Goal: Information Seeking & Learning: Check status

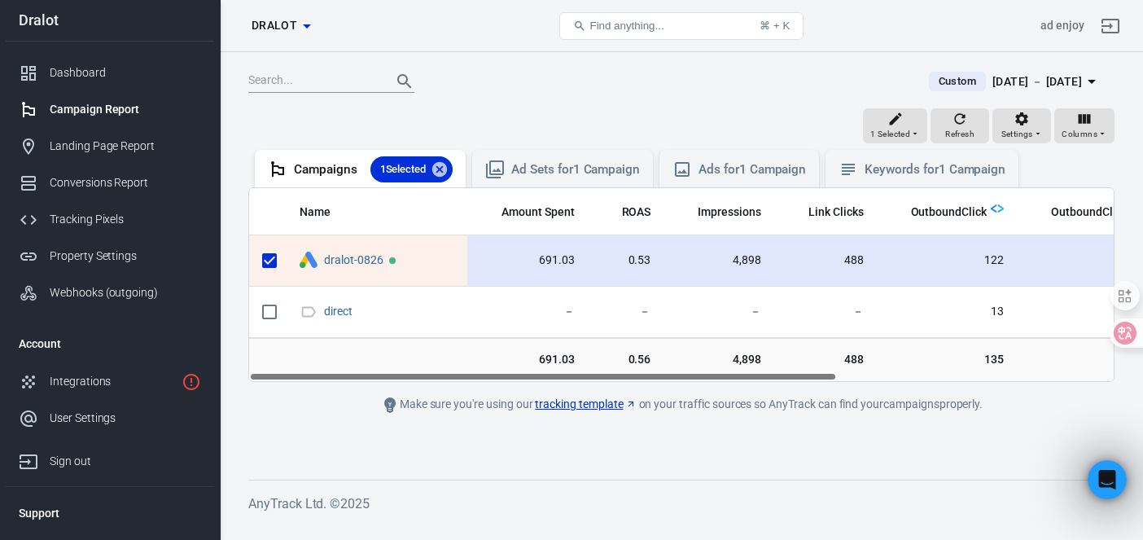
scroll to position [0, 5]
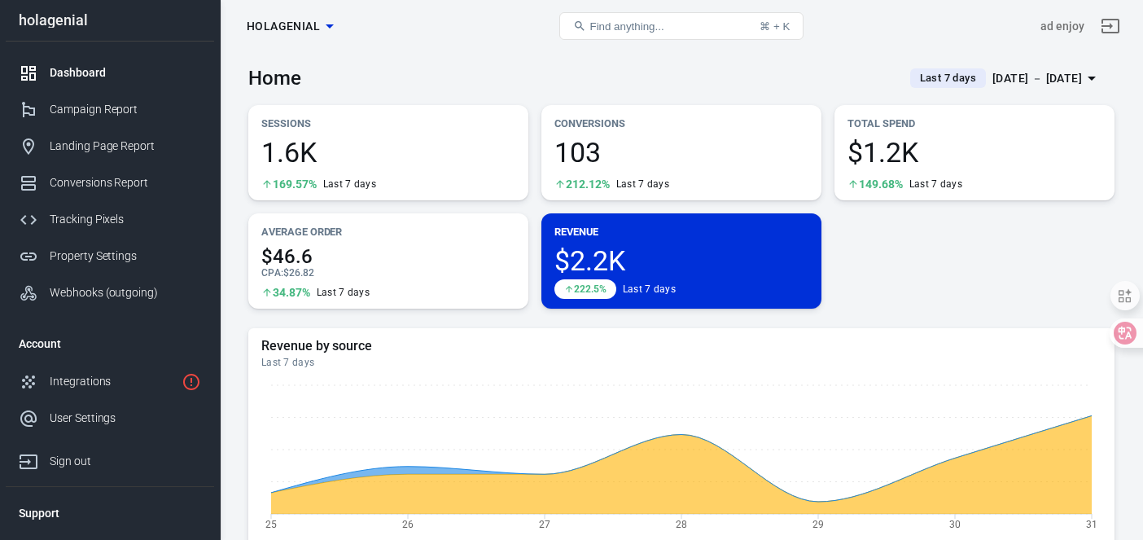
click at [326, 27] on icon "button" at bounding box center [330, 26] width 20 height 20
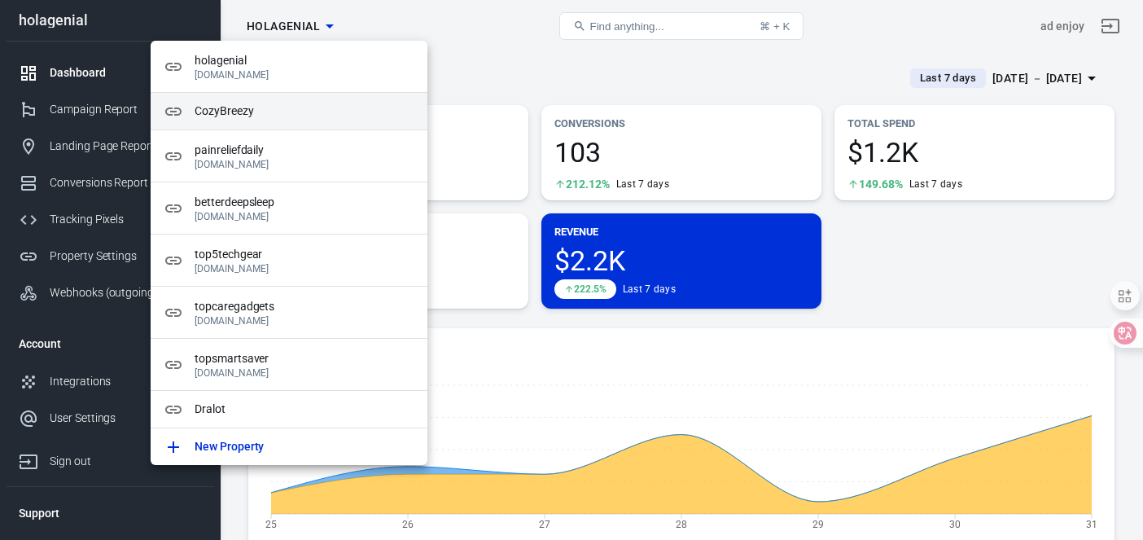
click at [216, 116] on span "CozyBreezy" at bounding box center [305, 111] width 220 height 17
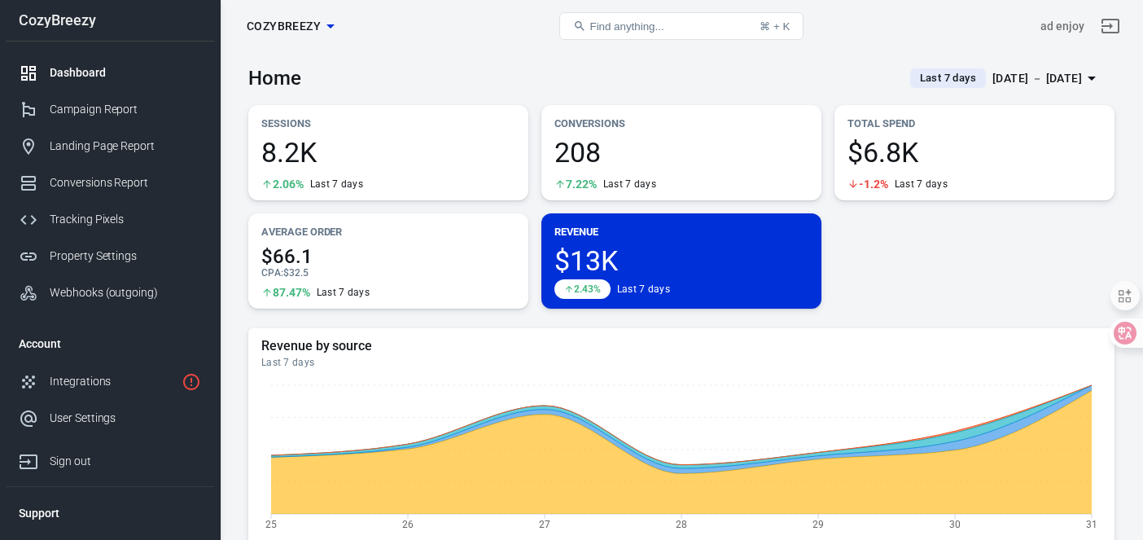
click at [330, 28] on icon "button" at bounding box center [330, 26] width 8 height 4
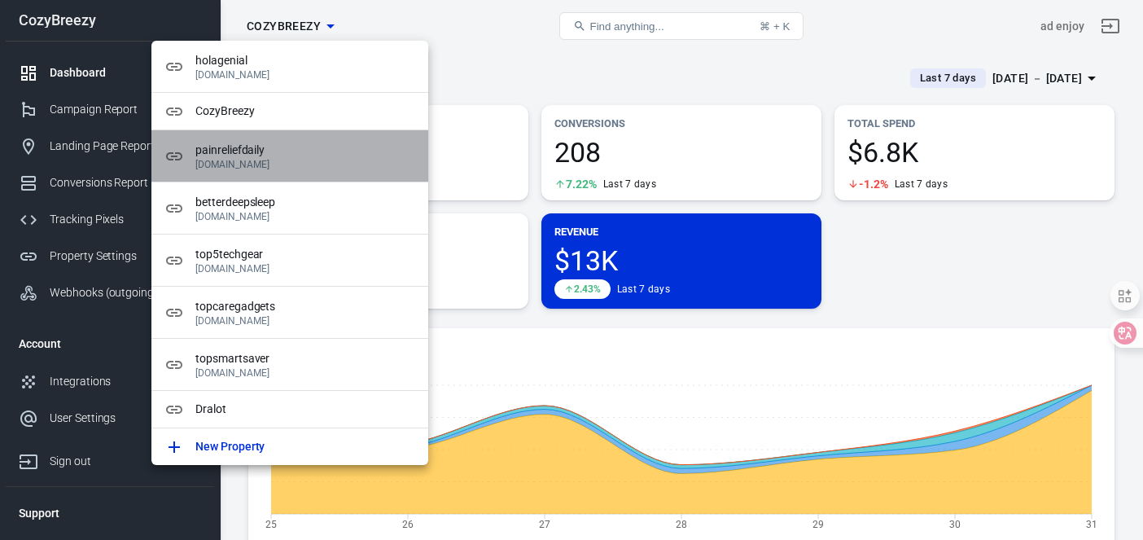
click at [315, 154] on span "painreliefdaily" at bounding box center [305, 150] width 220 height 17
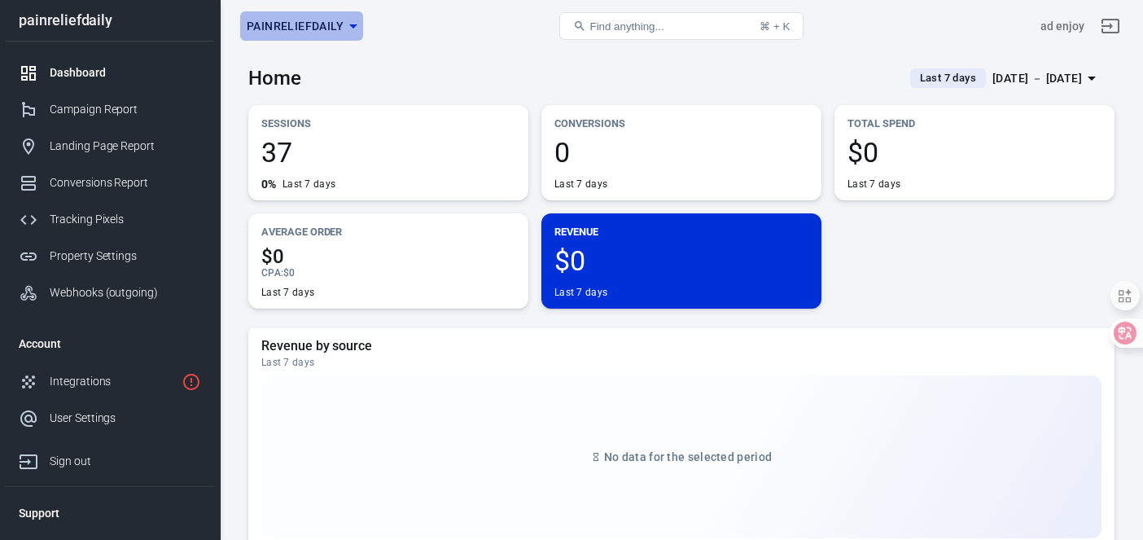
click at [353, 24] on icon "button" at bounding box center [354, 26] width 20 height 20
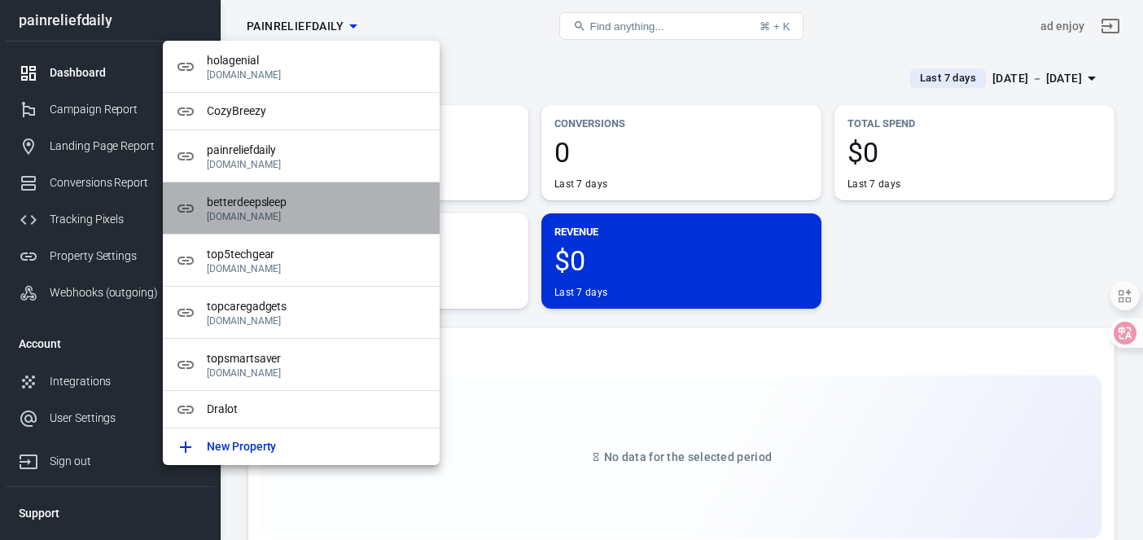
click at [281, 208] on span "betterdeepsleep" at bounding box center [317, 202] width 220 height 17
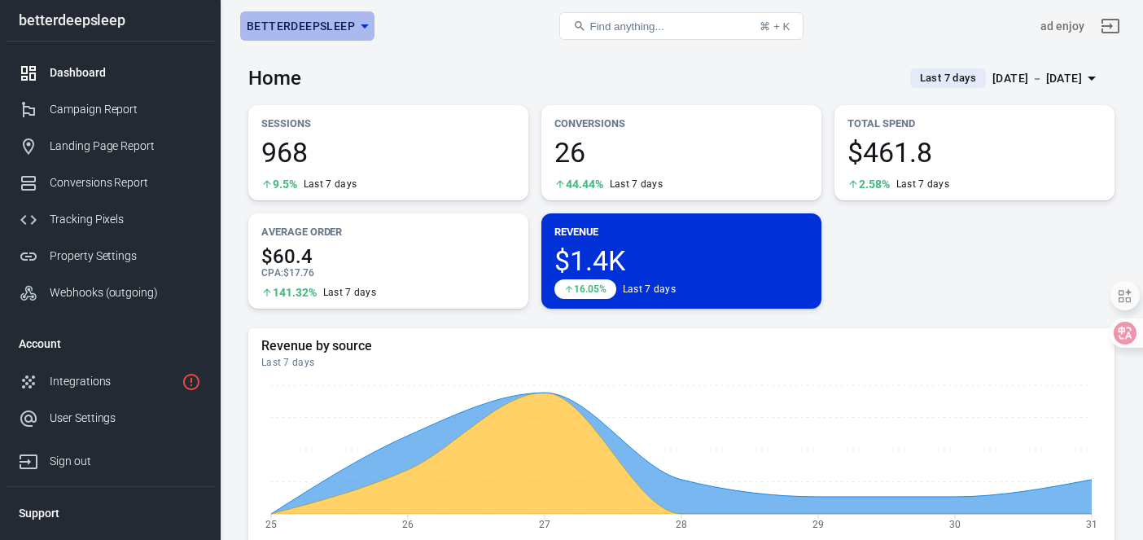
click at [361, 22] on icon "button" at bounding box center [365, 26] width 20 height 20
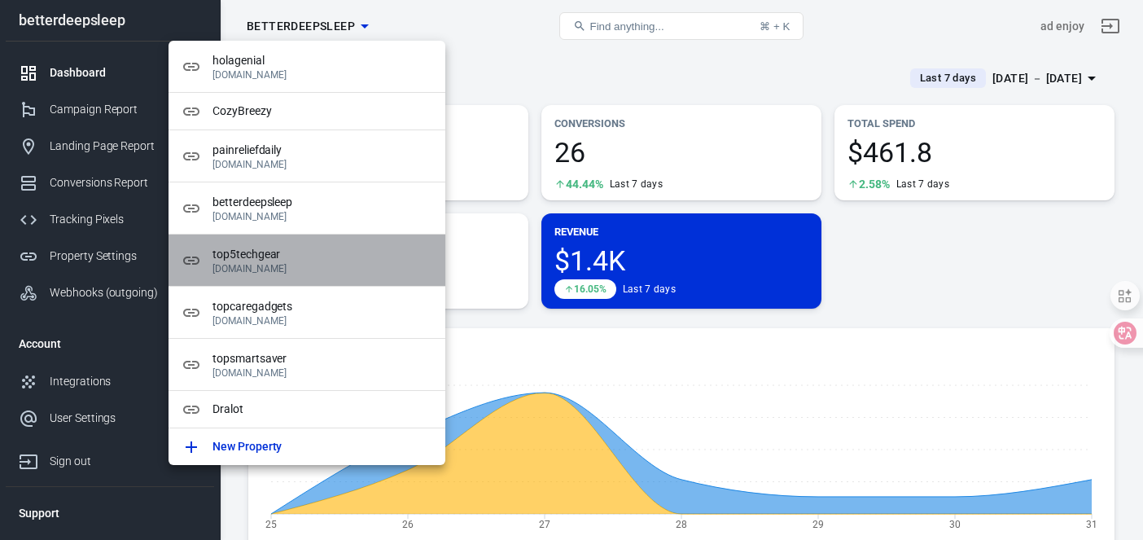
click at [310, 267] on p "[DOMAIN_NAME]" at bounding box center [322, 268] width 220 height 11
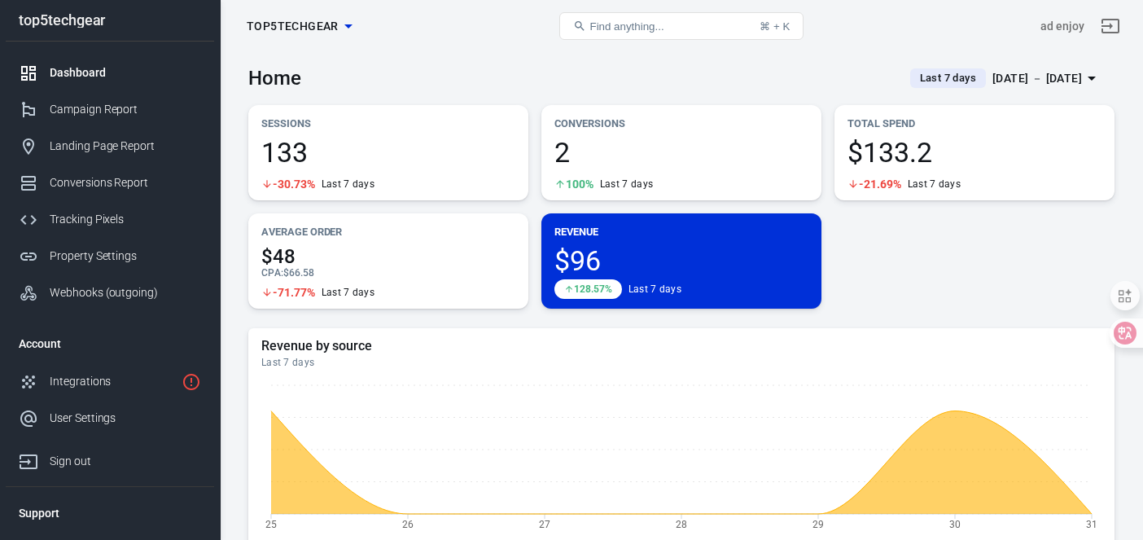
click at [344, 24] on icon "button" at bounding box center [348, 26] width 8 height 4
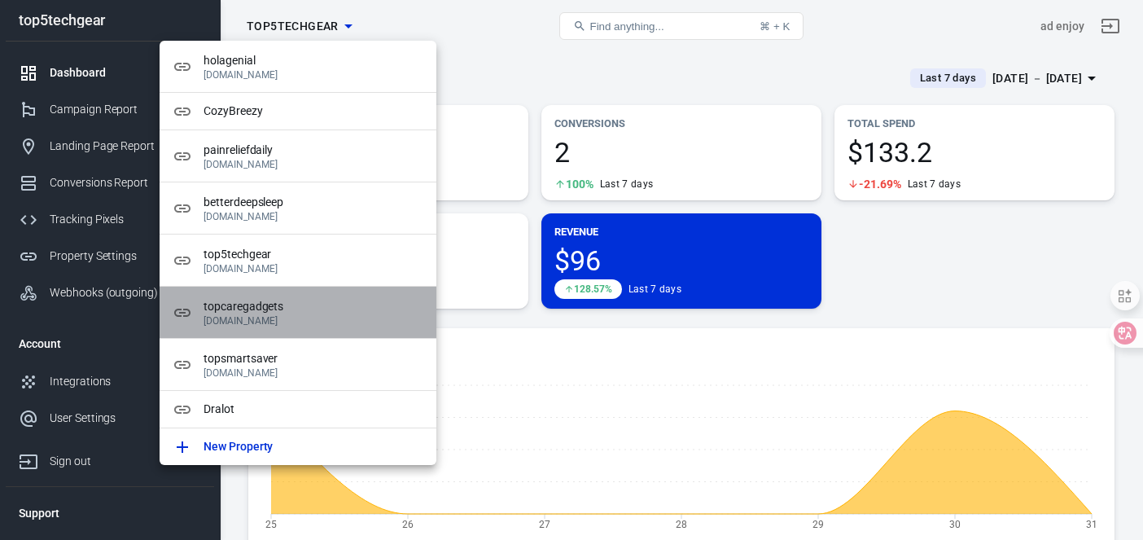
click at [275, 316] on p "[DOMAIN_NAME]" at bounding box center [313, 320] width 220 height 11
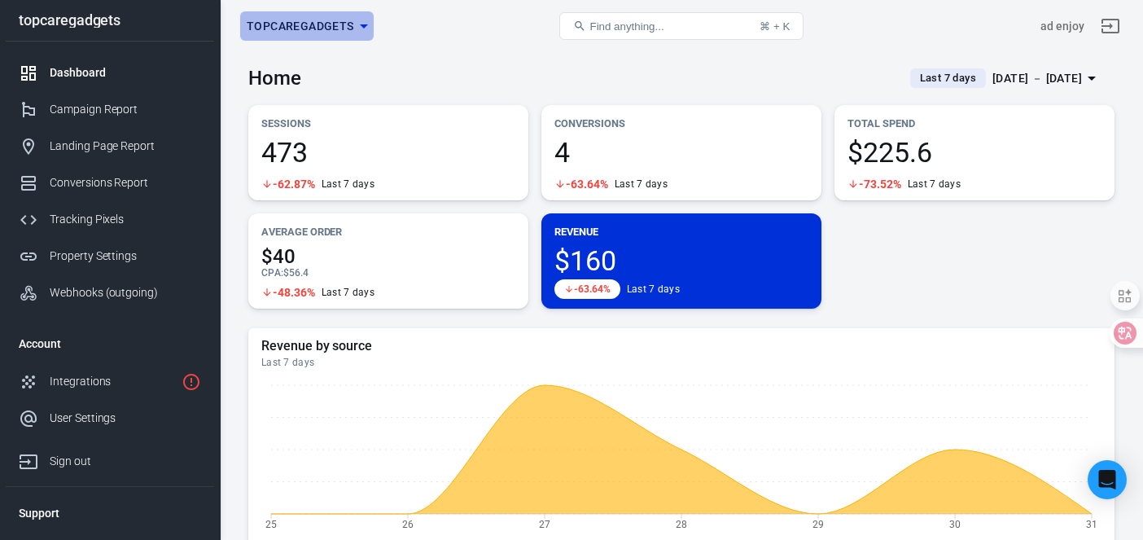
click at [357, 35] on icon "button" at bounding box center [364, 26] width 20 height 20
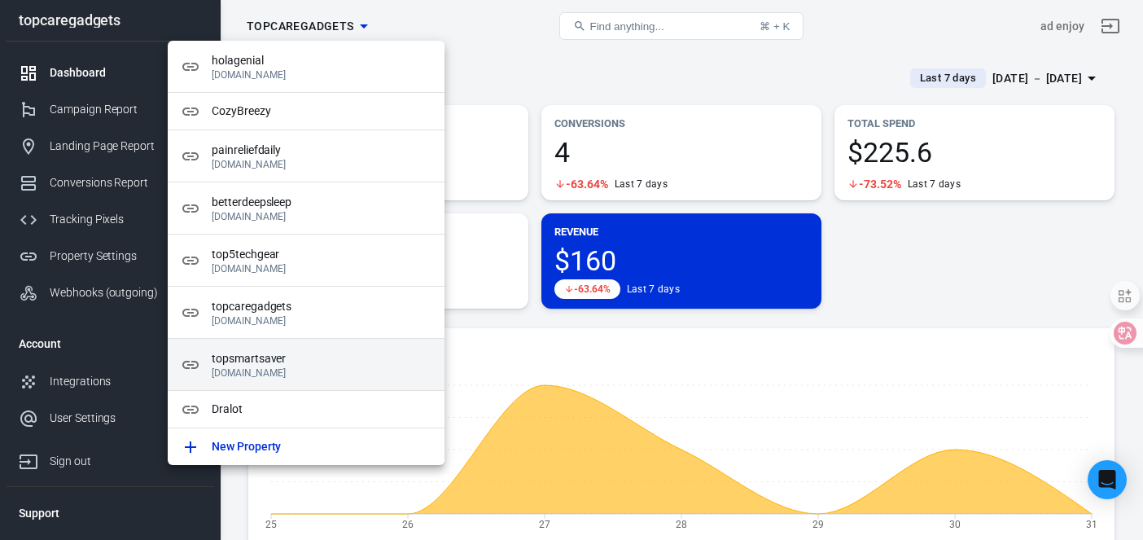
click at [279, 365] on span "topsmartsaver" at bounding box center [322, 358] width 220 height 17
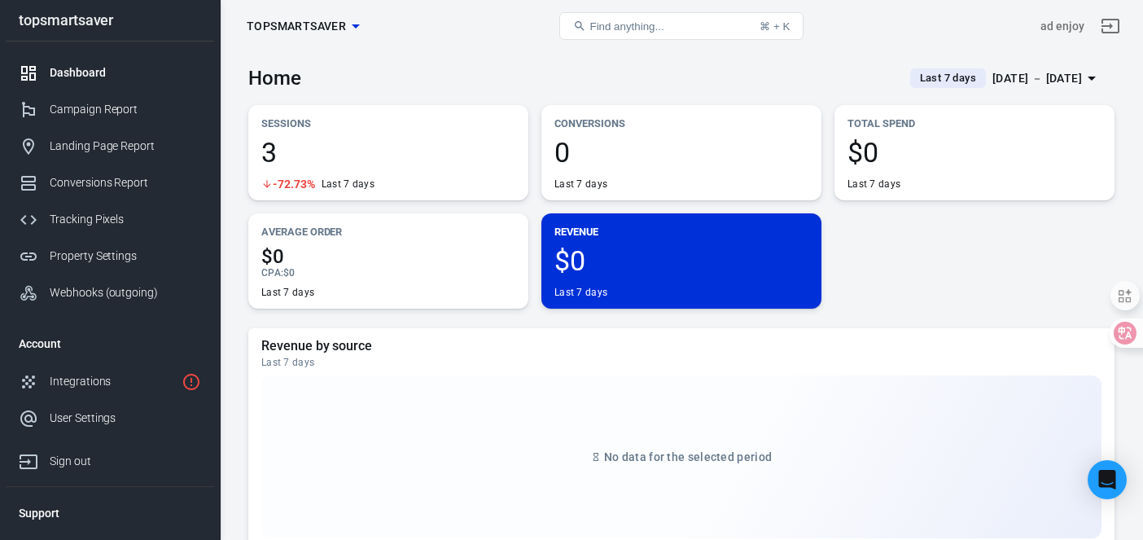
click at [346, 28] on icon "button" at bounding box center [356, 26] width 20 height 20
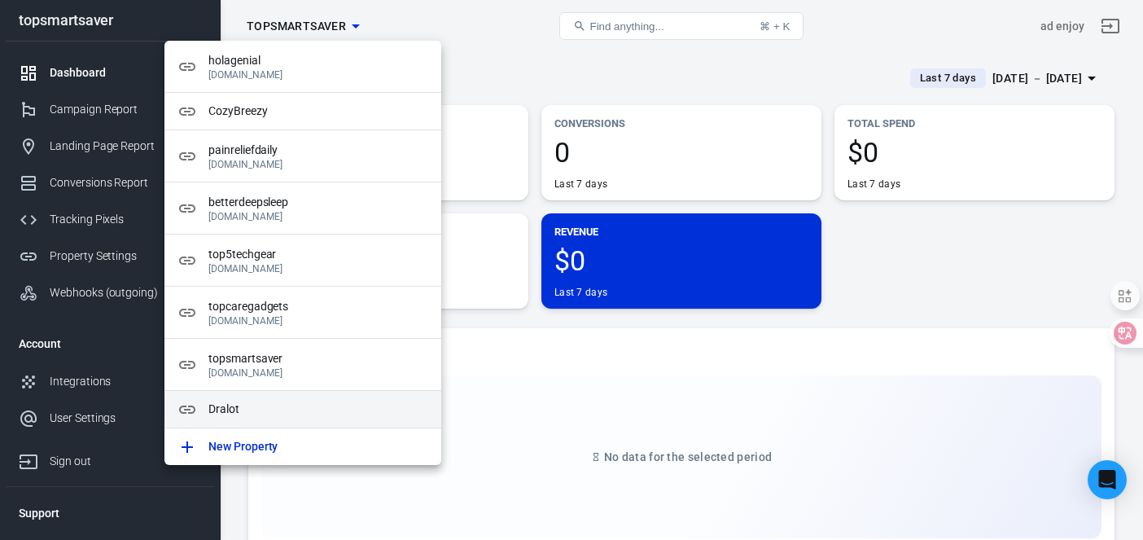
click at [261, 415] on span "Dralot" at bounding box center [318, 408] width 220 height 17
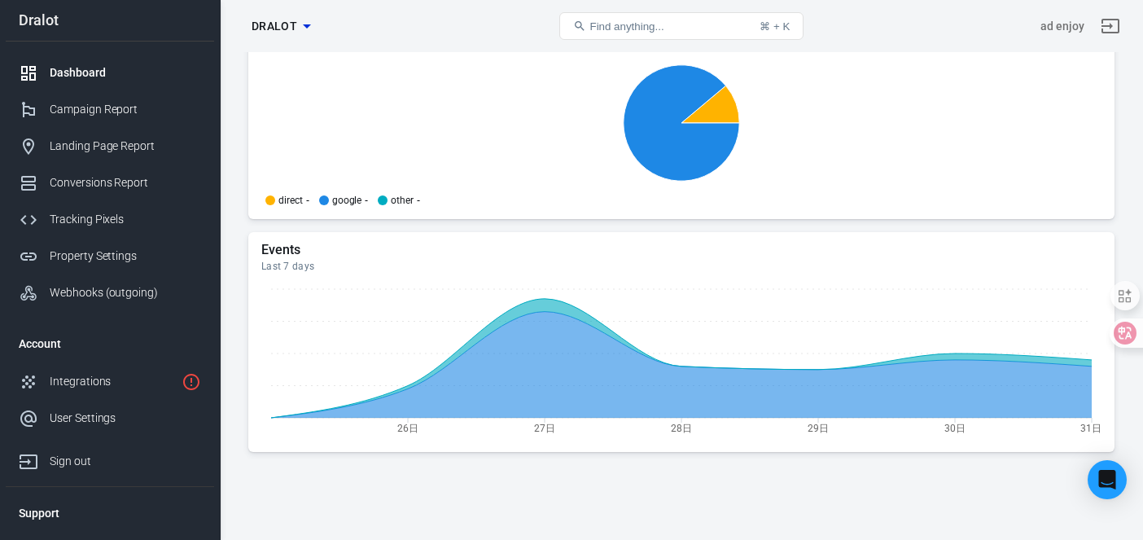
scroll to position [1814, 0]
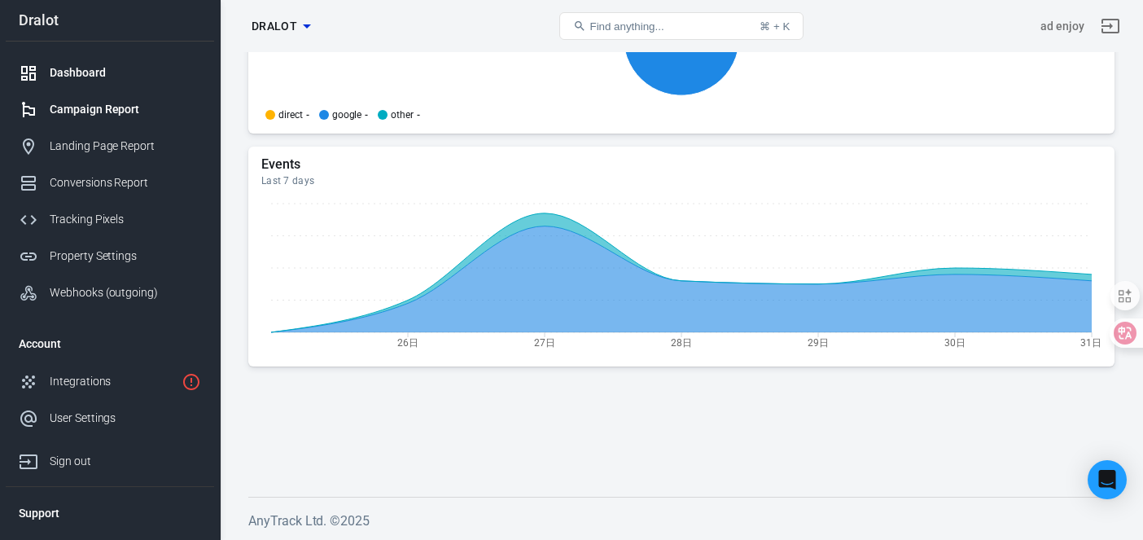
click at [107, 110] on div "Campaign Report" at bounding box center [125, 109] width 151 height 17
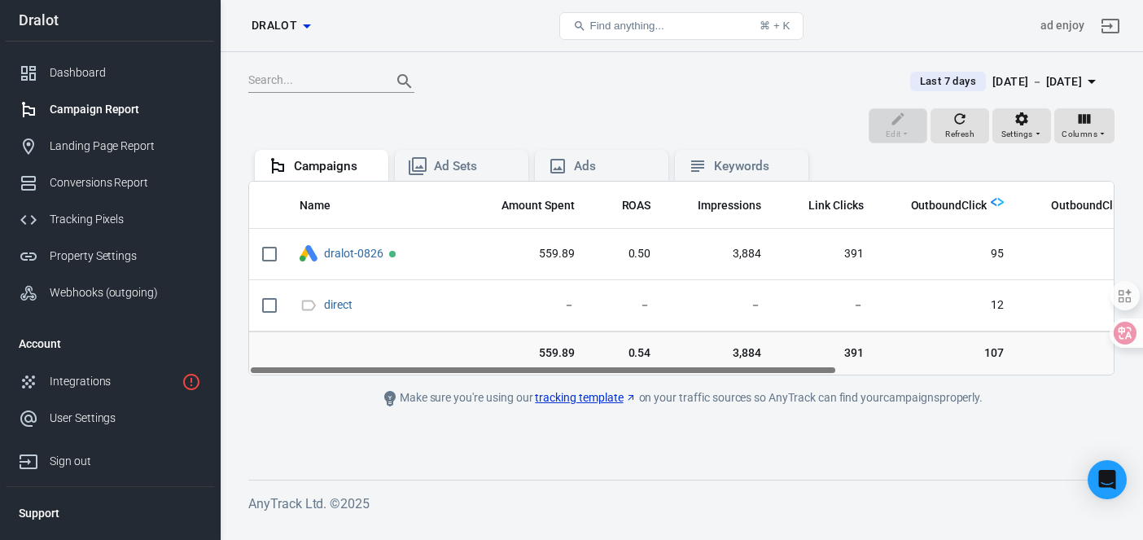
click at [448, 379] on main "Last 7 days [DATE] － [DATE] Edit Refresh Settings Columns Campaigns Ad Sets Ads…" at bounding box center [681, 260] width 866 height 385
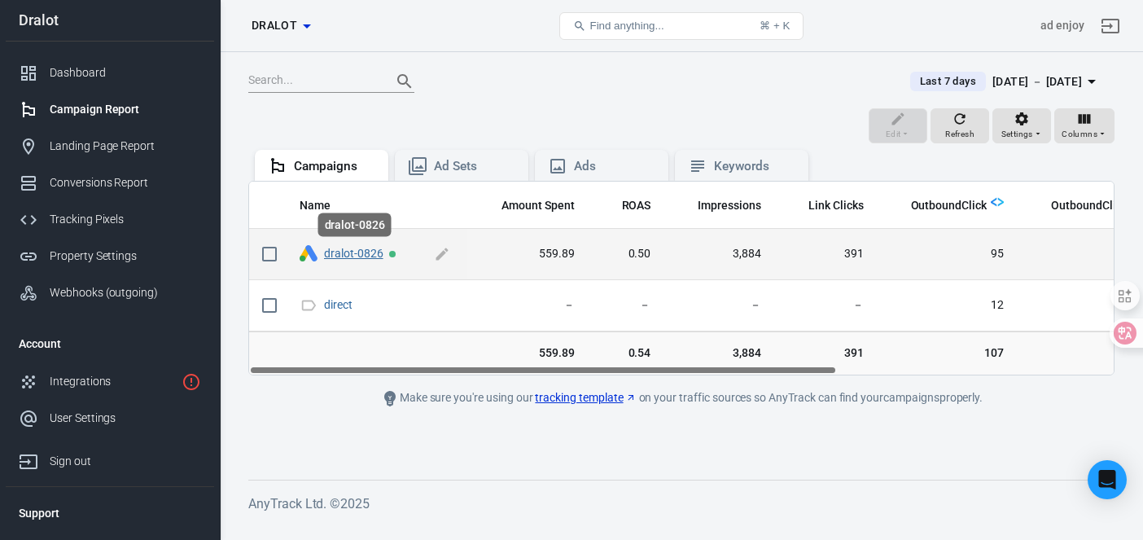
click at [357, 253] on link "dralot-0826" at bounding box center [353, 253] width 59 height 13
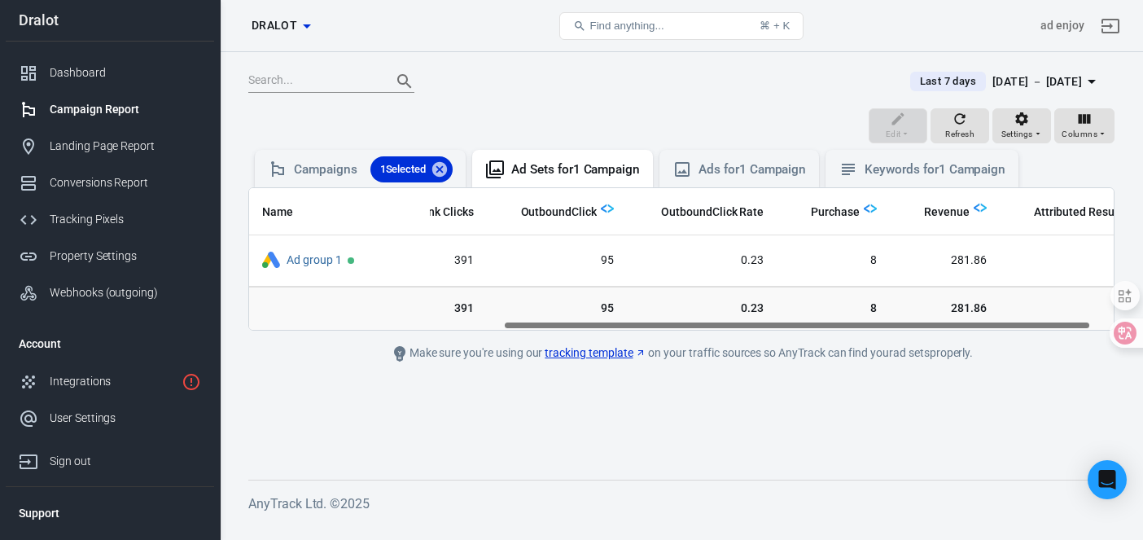
scroll to position [0, 391]
drag, startPoint x: 595, startPoint y: 325, endPoint x: 862, endPoint y: 321, distance: 267.0
click at [862, 321] on div "Name Amount Spent ROAS Impressions Link Clicks OutboundClick OutboundClick Rate…" at bounding box center [681, 259] width 864 height 142
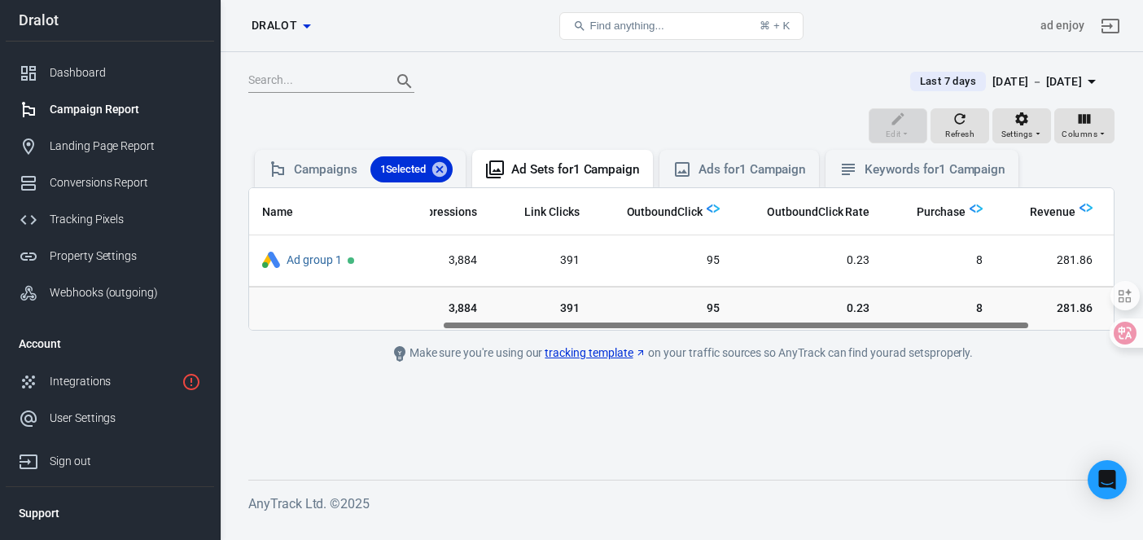
scroll to position [0, 283]
drag, startPoint x: 668, startPoint y: 327, endPoint x: 596, endPoint y: 330, distance: 72.5
click at [596, 330] on div "Name Amount Spent ROAS Impressions Link Clicks OutboundClick OutboundClick Rate…" at bounding box center [681, 258] width 866 height 143
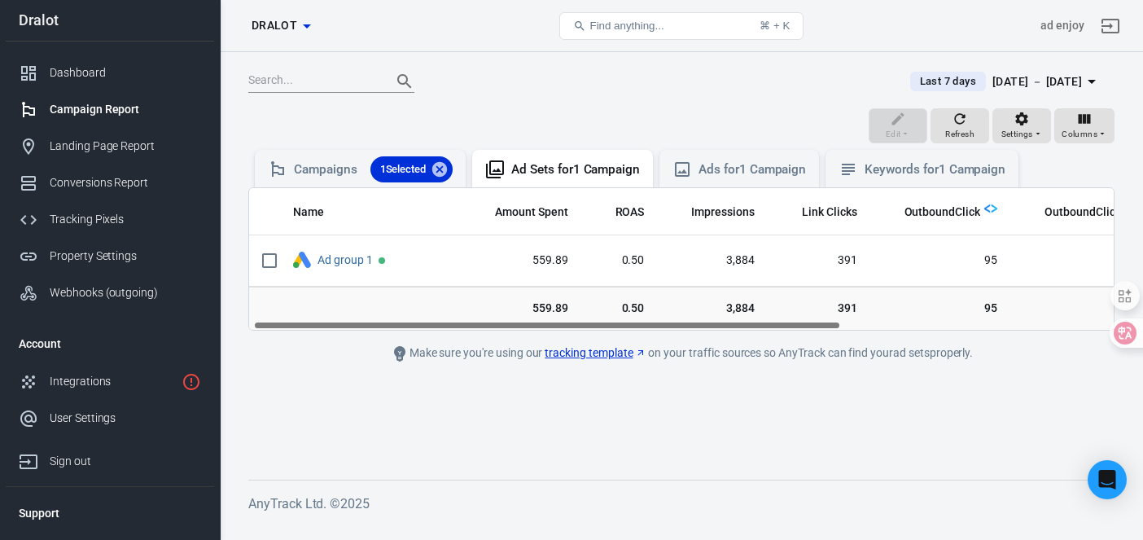
drag, startPoint x: 637, startPoint y: 323, endPoint x: 454, endPoint y: 317, distance: 183.2
click at [452, 316] on div "Name Amount Spent ROAS Impressions Link Clicks OutboundClick OutboundClick Rate…" at bounding box center [681, 258] width 866 height 143
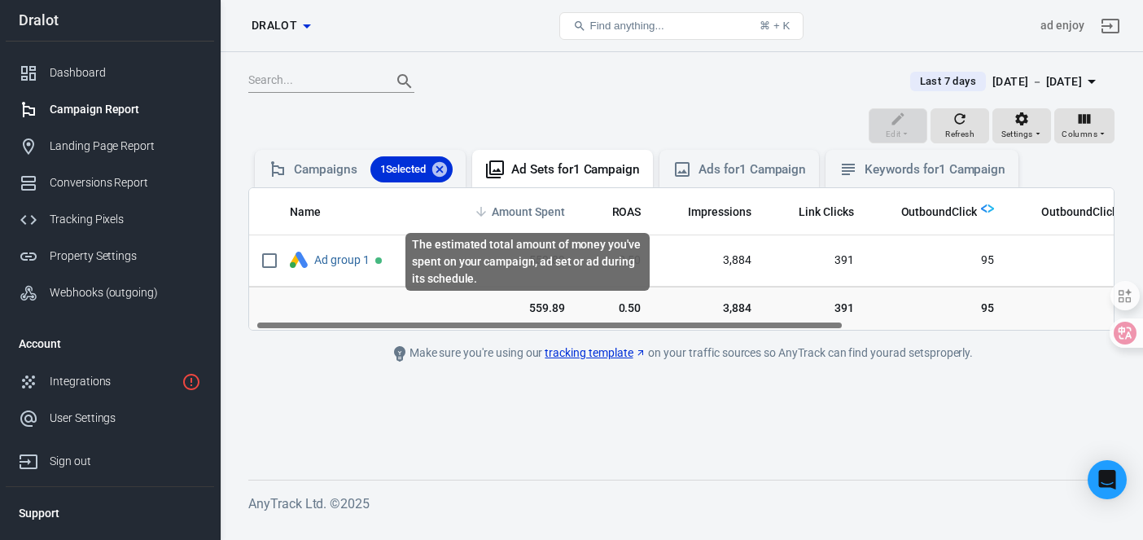
drag, startPoint x: 567, startPoint y: 212, endPoint x: 500, endPoint y: 213, distance: 67.6
click at [500, 213] on th "Amount Spent" at bounding box center [517, 211] width 120 height 47
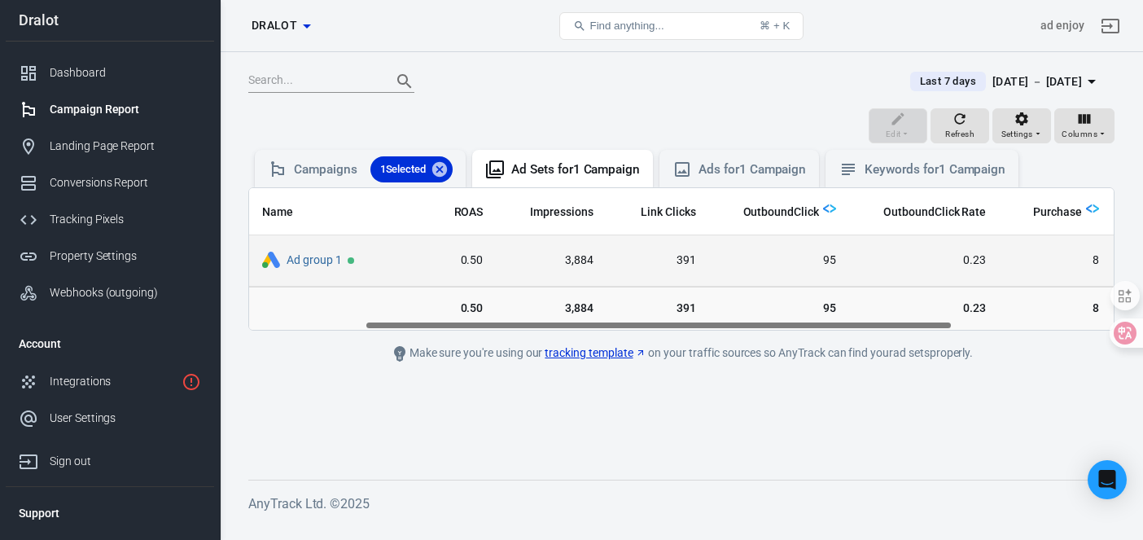
scroll to position [0, 173]
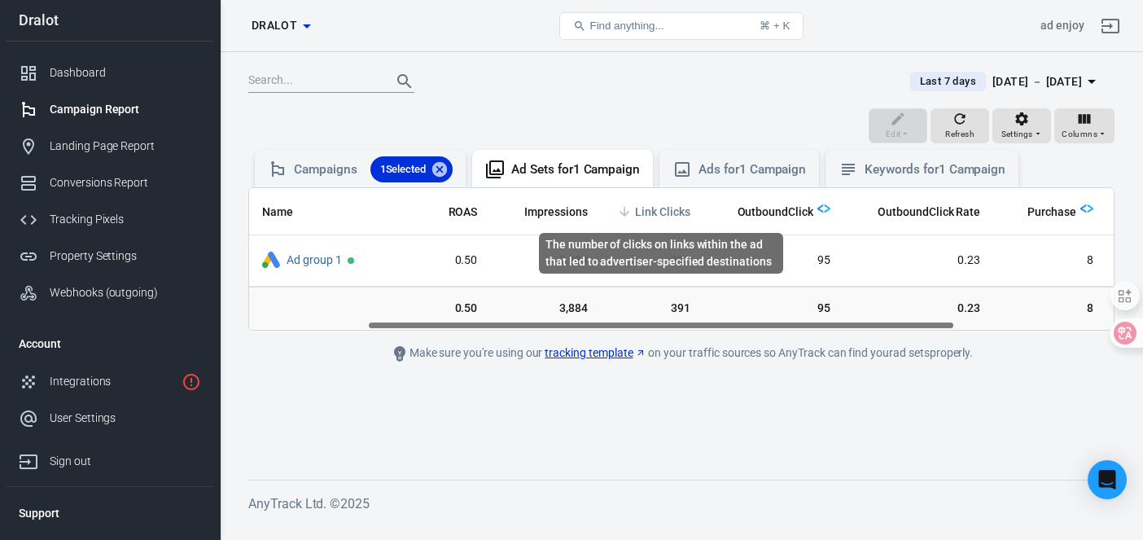
drag, startPoint x: 688, startPoint y: 213, endPoint x: 642, endPoint y: 213, distance: 45.6
click at [641, 213] on th "Link Clicks" at bounding box center [652, 211] width 103 height 47
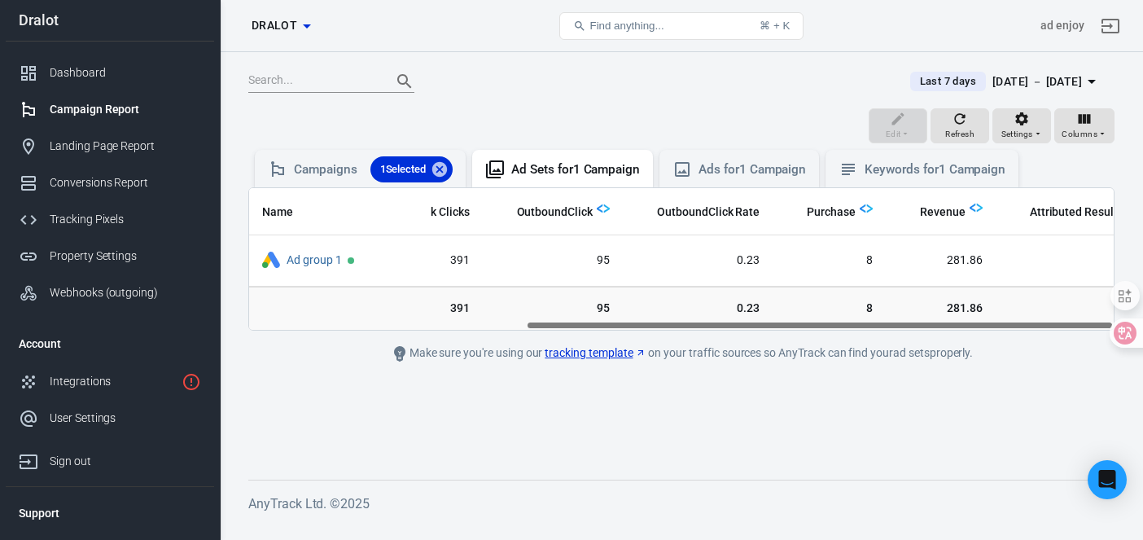
scroll to position [0, 406]
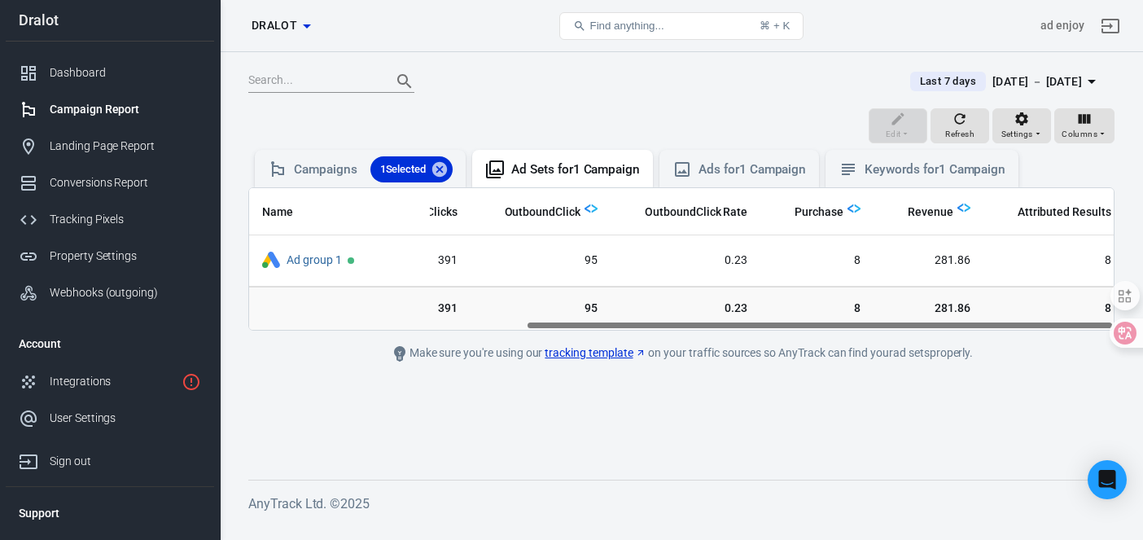
drag, startPoint x: 739, startPoint y: 324, endPoint x: 921, endPoint y: 314, distance: 182.6
click at [921, 315] on div "Name Amount Spent ROAS Impressions Link Clicks OutboundClick OutboundClick Rate…" at bounding box center [681, 258] width 866 height 143
drag, startPoint x: 653, startPoint y: 326, endPoint x: 866, endPoint y: 330, distance: 213.3
click at [866, 330] on div "Name Amount Spent ROAS Impressions Link Clicks OutboundClick OutboundClick Rate…" at bounding box center [681, 258] width 866 height 143
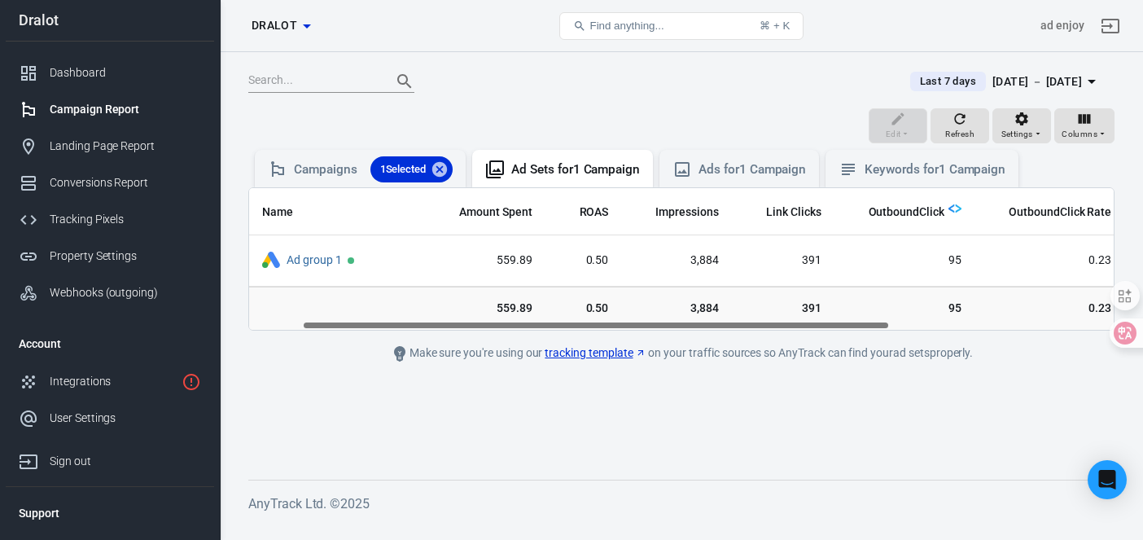
scroll to position [0, 10]
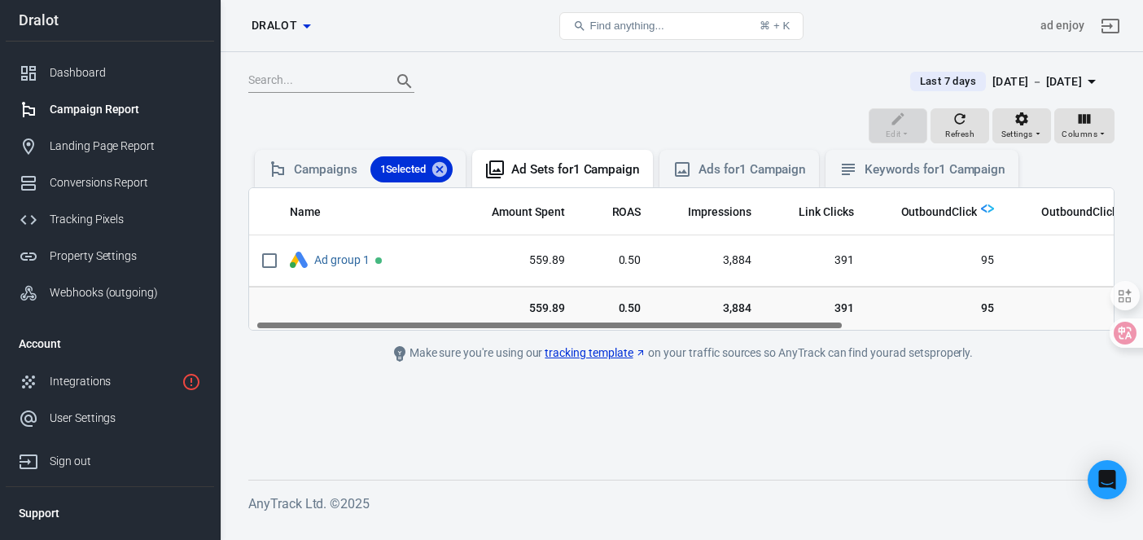
drag, startPoint x: 628, startPoint y: 323, endPoint x: 361, endPoint y: 319, distance: 267.0
click at [361, 319] on div "Name Amount Spent ROAS Impressions Link Clicks OutboundClick OutboundClick Rate…" at bounding box center [681, 258] width 866 height 143
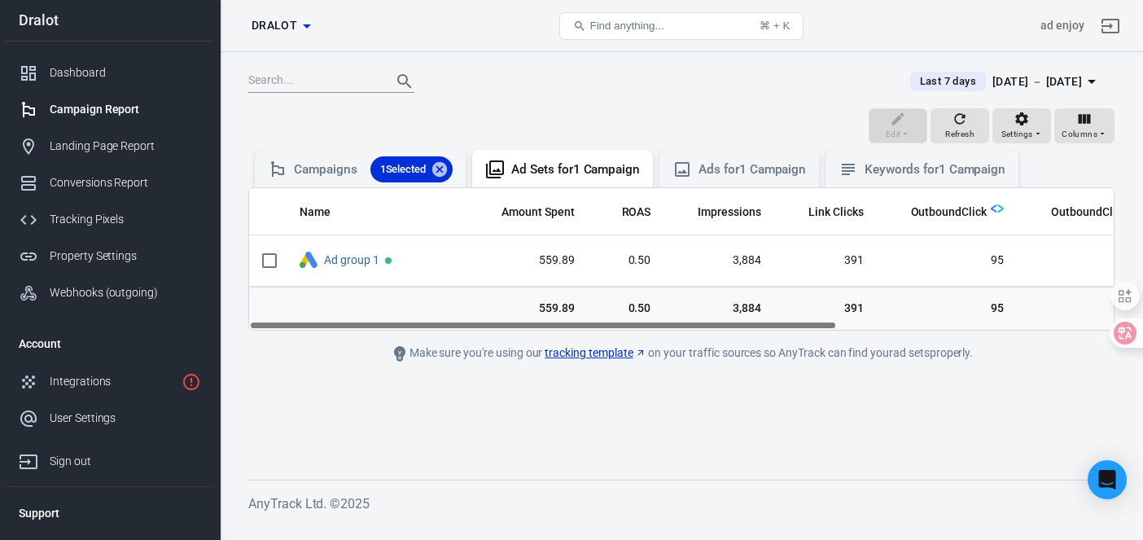
drag, startPoint x: 584, startPoint y: 322, endPoint x: 536, endPoint y: 322, distance: 48.8
click at [536, 322] on div "Name Amount Spent ROAS Impressions Link Clicks OutboundClick OutboundClick Rate…" at bounding box center [681, 259] width 864 height 142
click at [992, 83] on div "[DATE] － [DATE]" at bounding box center [1037, 82] width 90 height 20
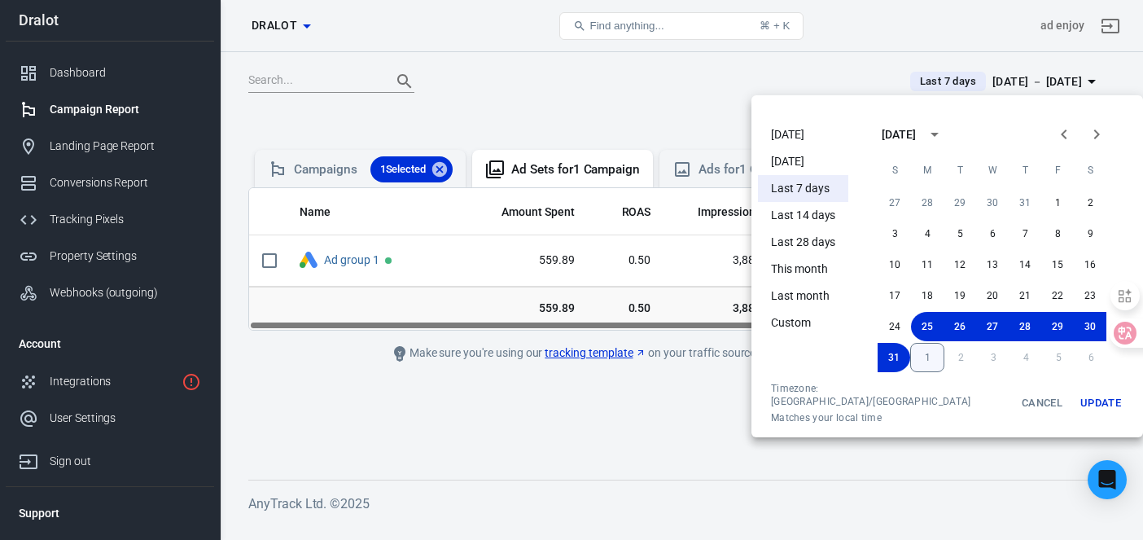
click at [914, 352] on button "1" at bounding box center [927, 357] width 34 height 29
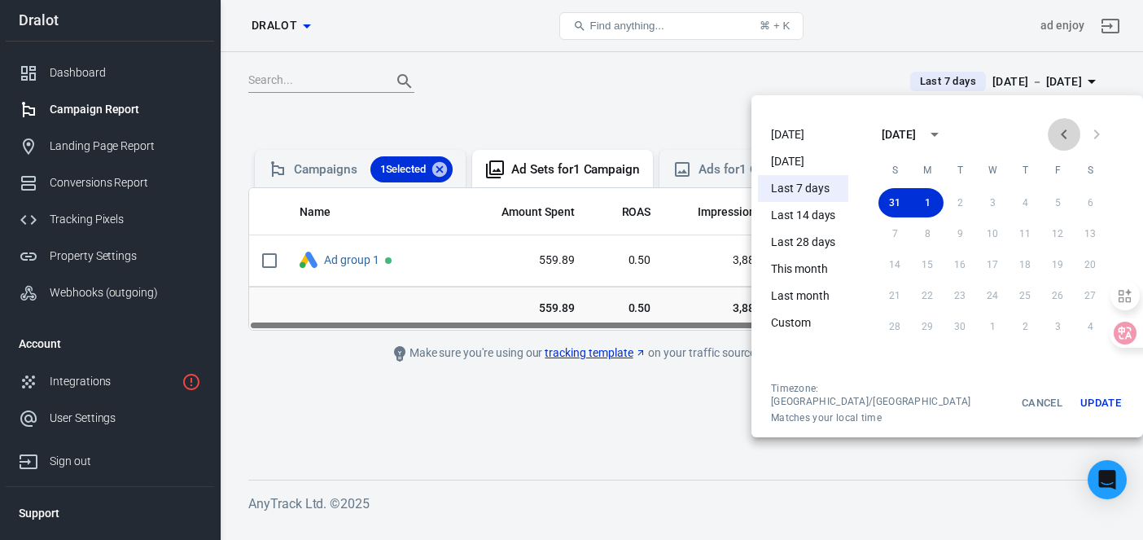
click at [1054, 131] on icon "Previous month" at bounding box center [1064, 135] width 20 height 20
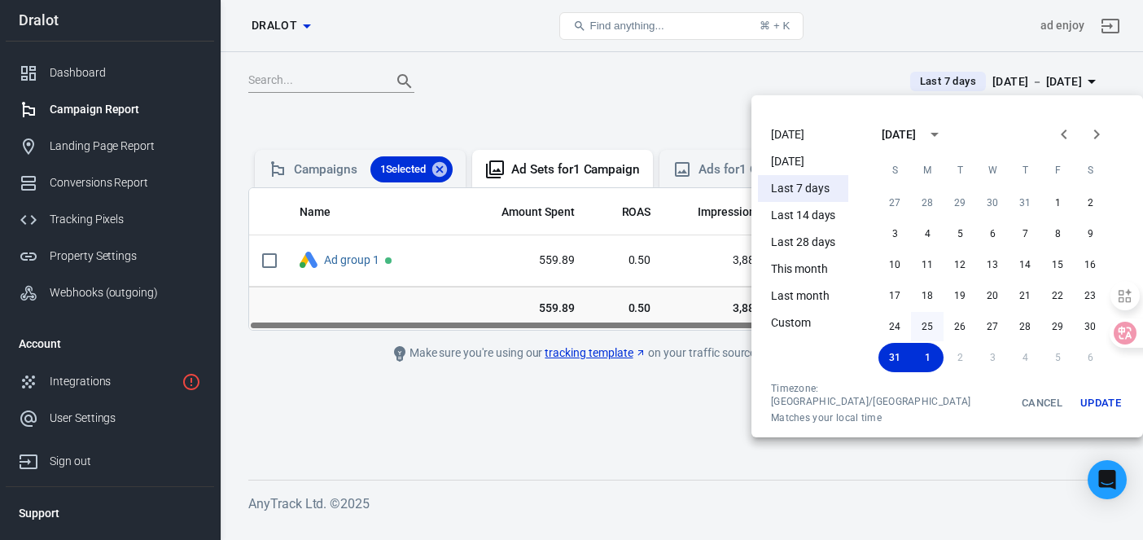
click at [911, 326] on button "25" at bounding box center [927, 326] width 33 height 29
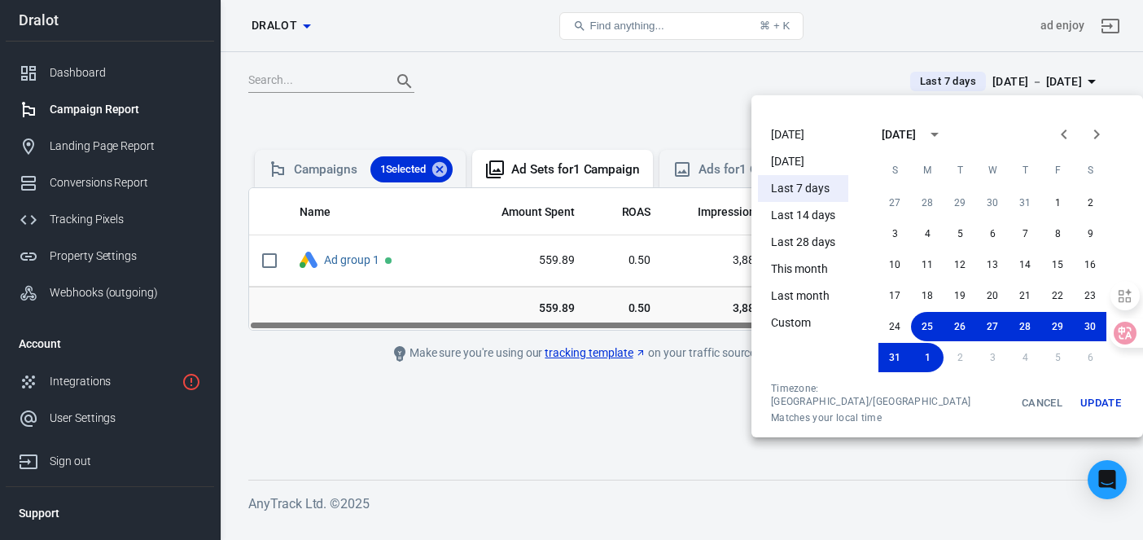
click at [1074, 392] on button "Update" at bounding box center [1100, 403] width 52 height 42
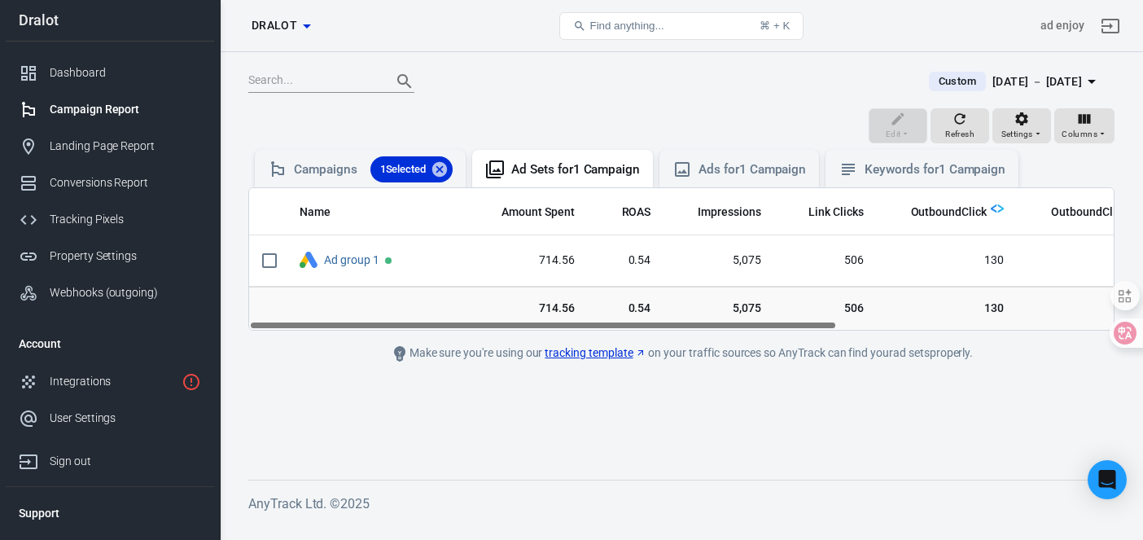
click at [588, 325] on div "Name Amount Spent ROAS Impressions Link Clicks OutboundClick OutboundClick Rate…" at bounding box center [681, 259] width 864 height 142
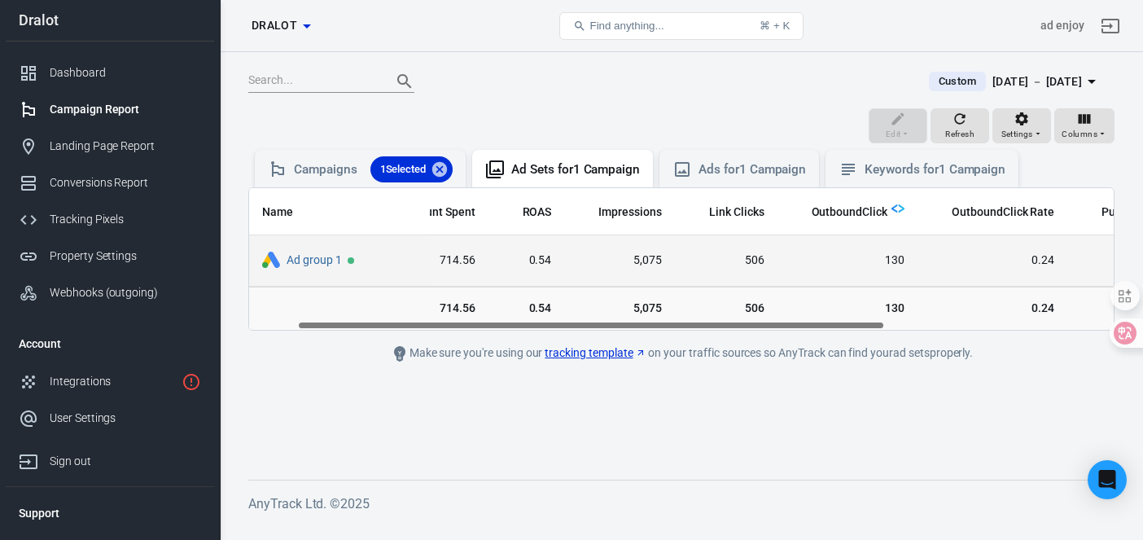
scroll to position [0, 103]
drag, startPoint x: 743, startPoint y: 261, endPoint x: 768, endPoint y: 261, distance: 25.2
click at [768, 261] on td "506" at bounding box center [723, 260] width 103 height 51
copy span "506"
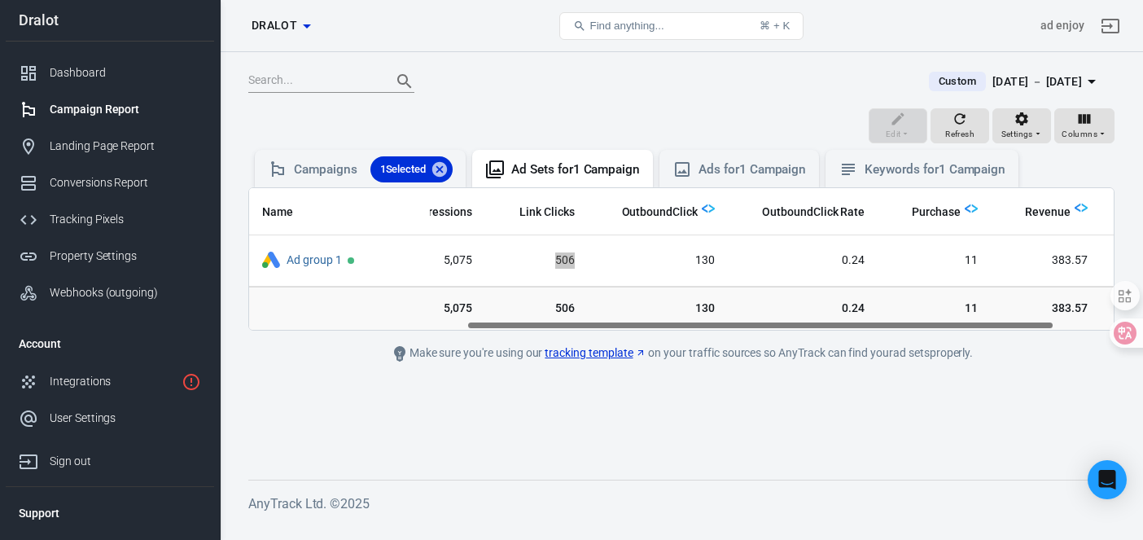
scroll to position [0, 406]
